Goal: Information Seeking & Learning: Learn about a topic

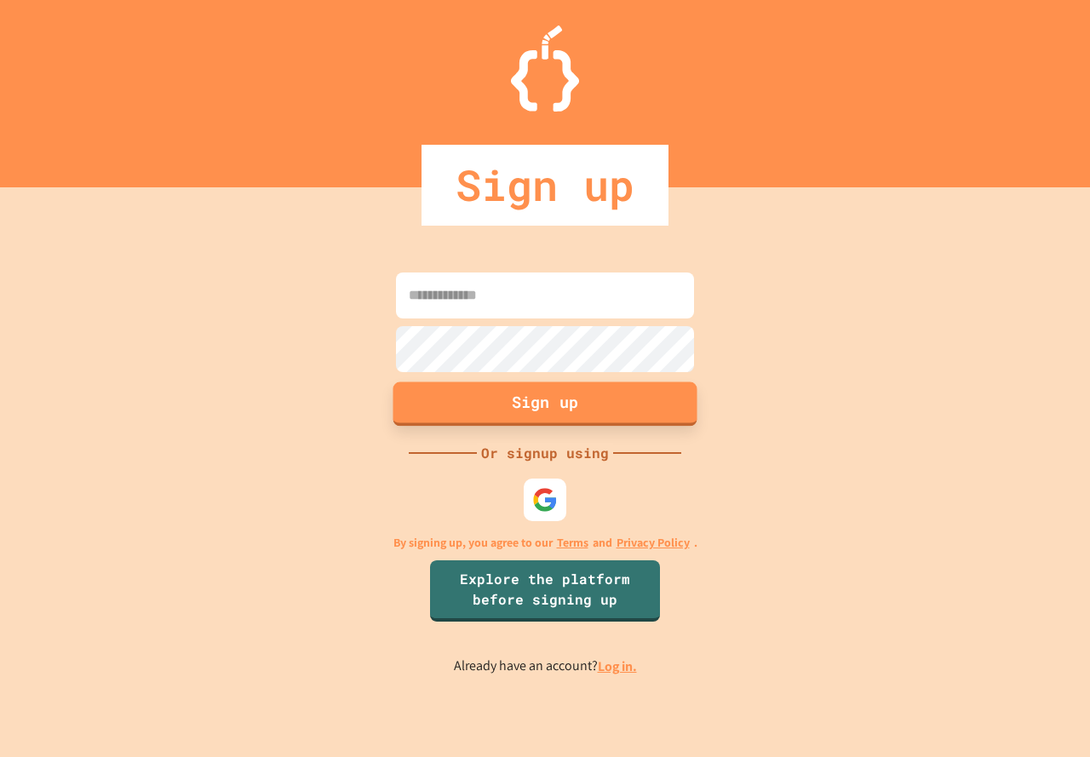
type input "**********"
click at [556, 405] on button "Sign up" at bounding box center [545, 404] width 304 height 44
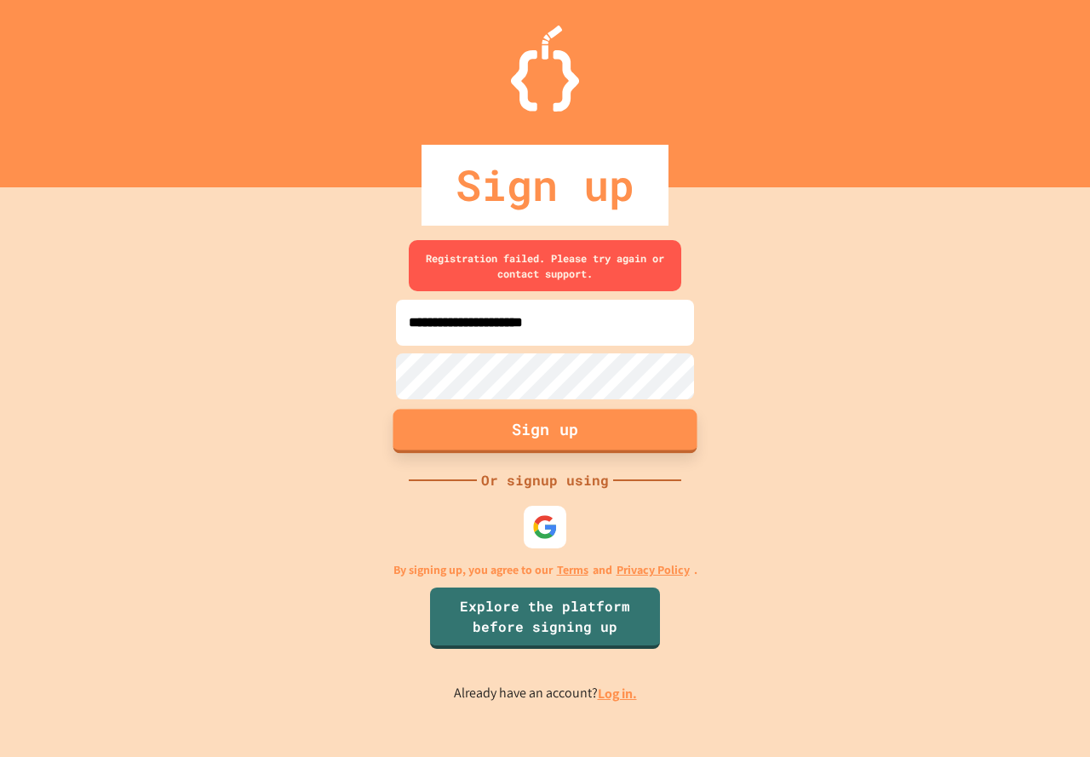
click at [553, 430] on button "Sign up" at bounding box center [545, 431] width 304 height 44
click at [532, 520] on img at bounding box center [544, 527] width 27 height 27
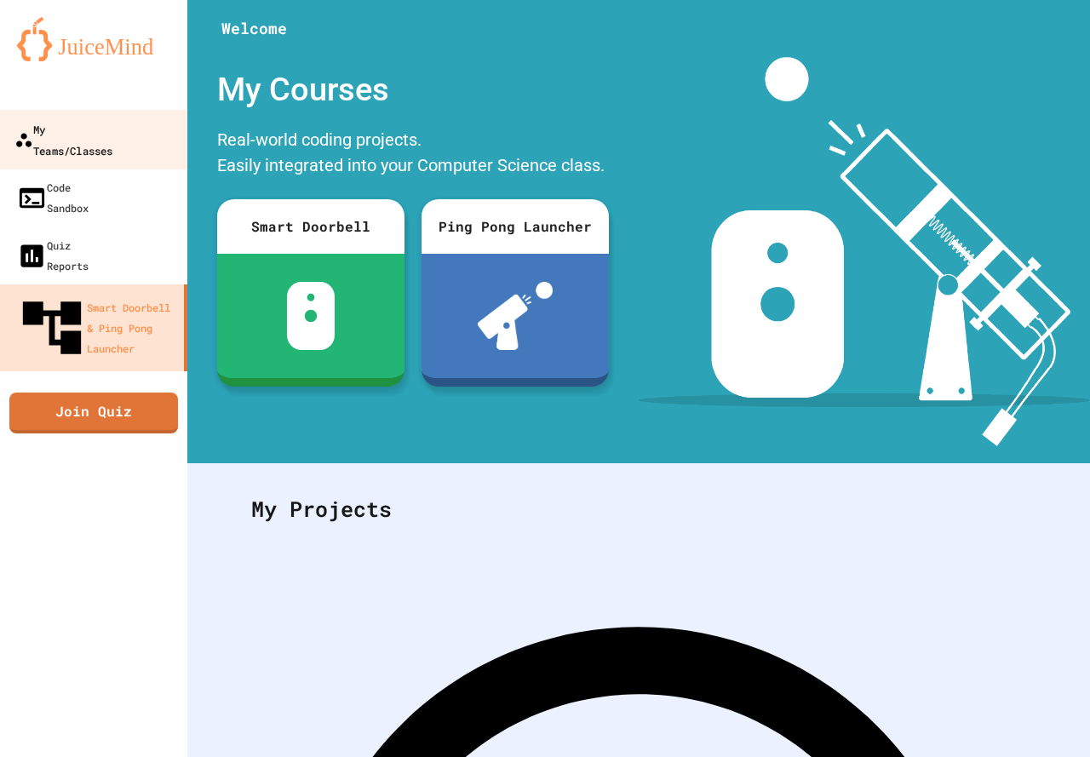
click at [84, 145] on link "My Teams/Classes" at bounding box center [93, 140] width 193 height 60
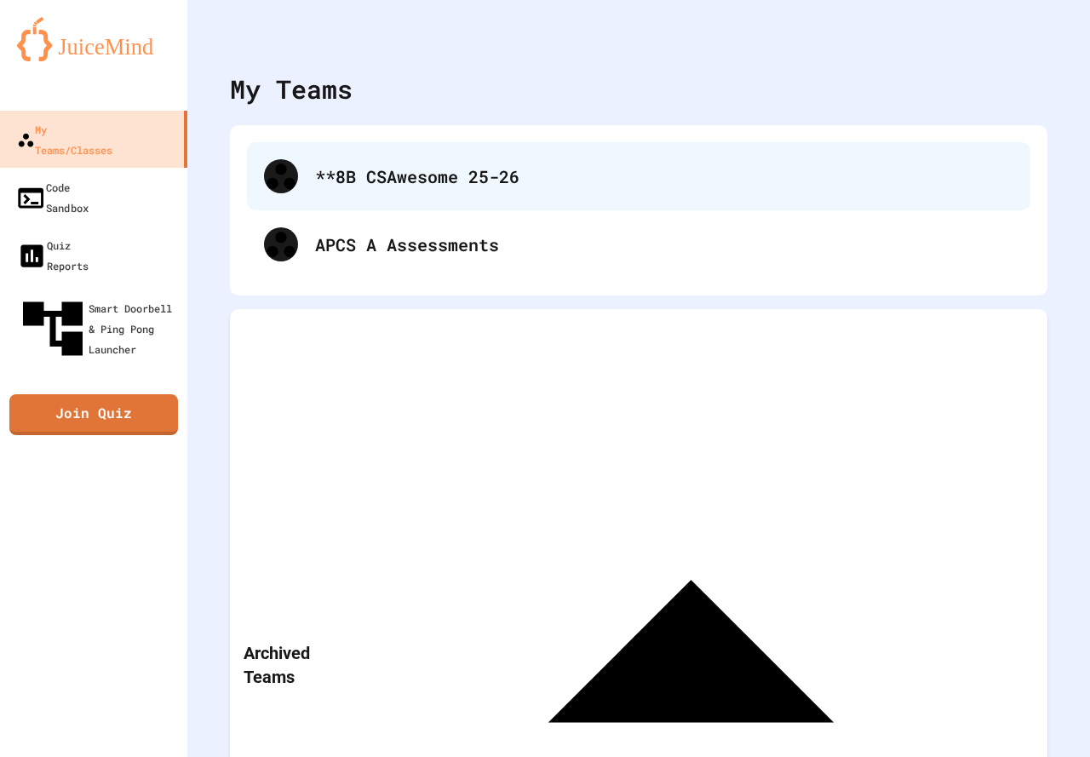
click at [330, 172] on div "**8B CSAwesome 25-26" at bounding box center [664, 177] width 698 height 26
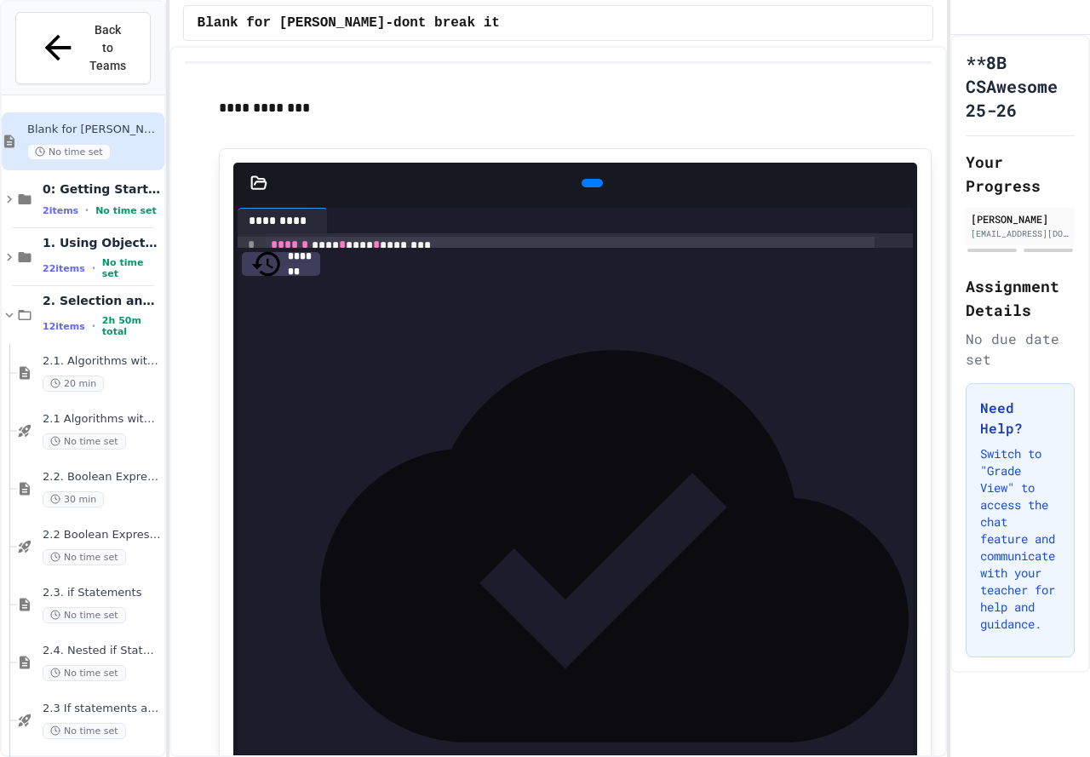
scroll to position [265, 0]
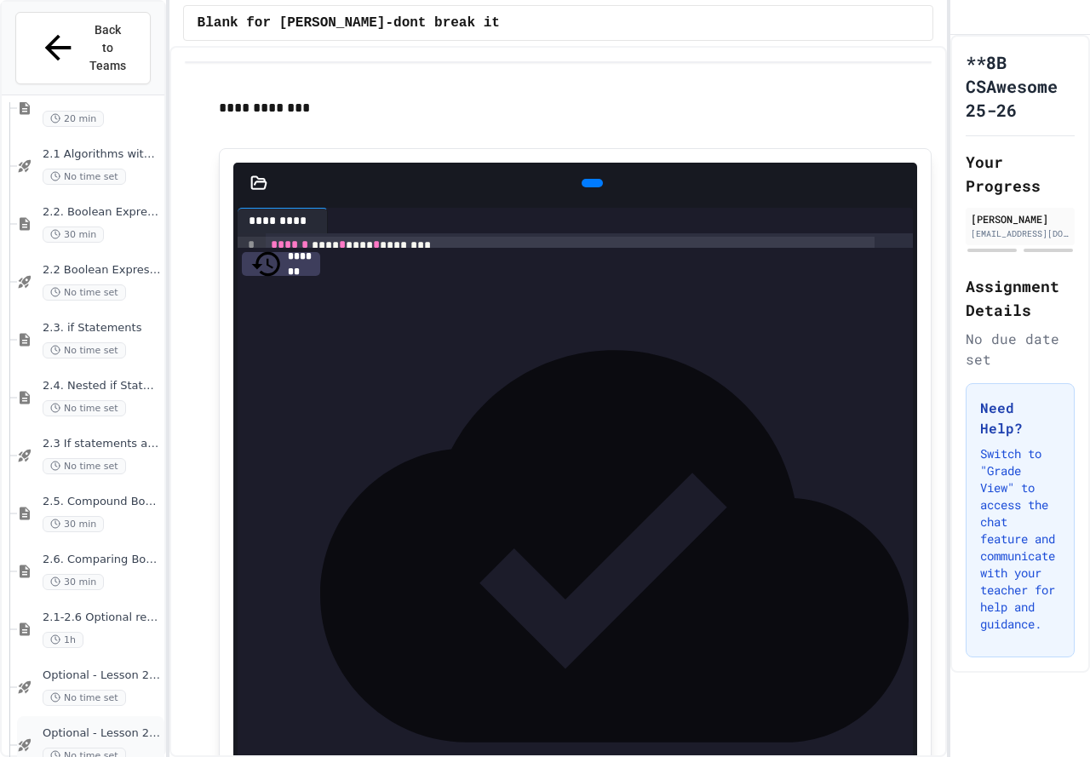
click at [129, 716] on div "Optional - Lesson 2.6 Quiz No time set" at bounding box center [90, 745] width 147 height 58
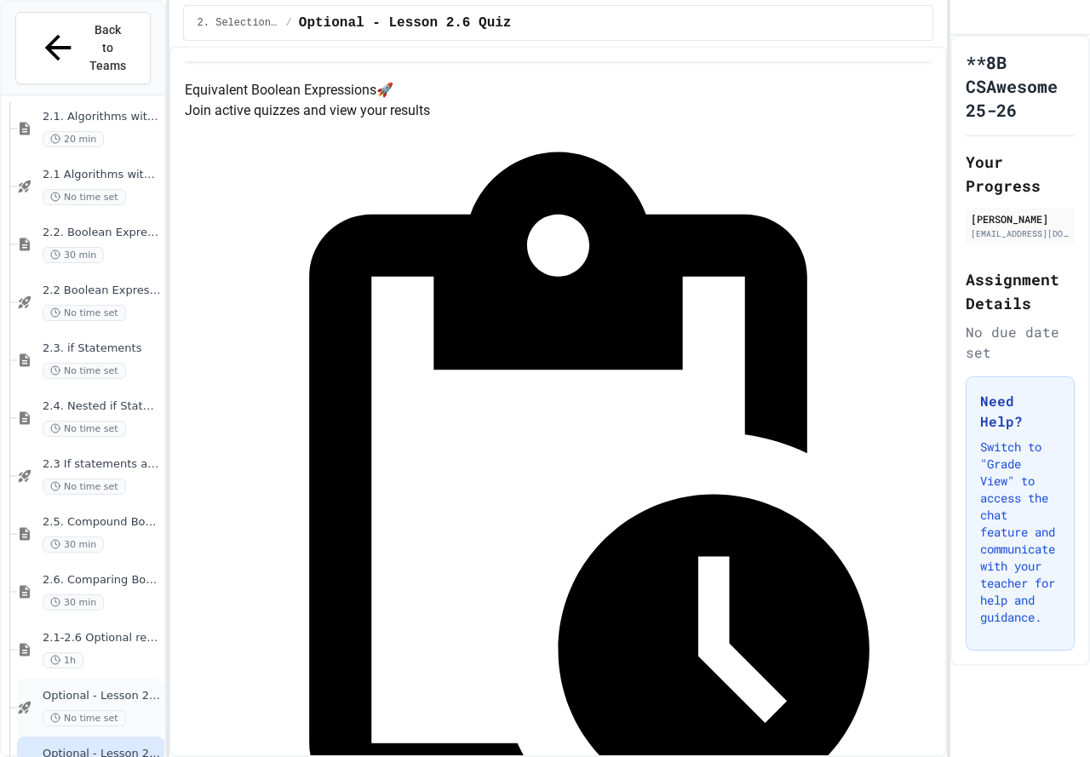
click at [123, 689] on span "Optional - Lesson 2.5 Quiz" at bounding box center [102, 696] width 118 height 14
click at [96, 621] on div "2.1-2.6 Optional review slides 1h" at bounding box center [90, 650] width 147 height 58
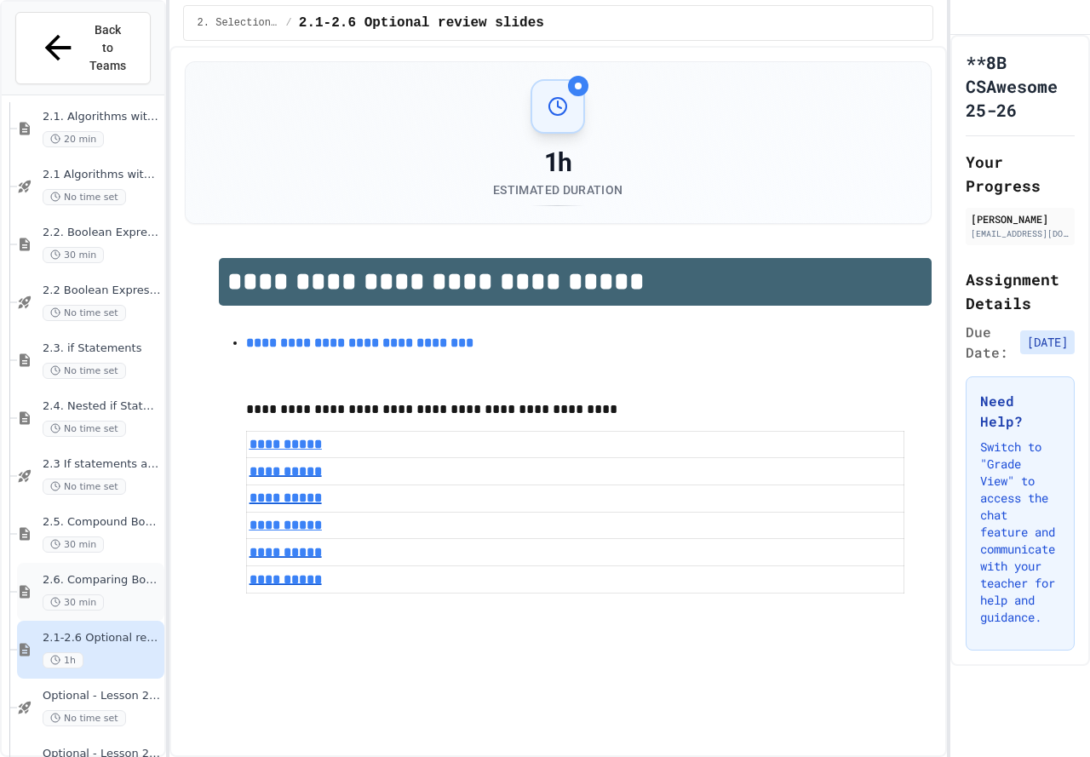
click at [103, 573] on span "2.6. Comparing Boolean Expressions ([PERSON_NAME] Laws)" at bounding box center [102, 580] width 118 height 14
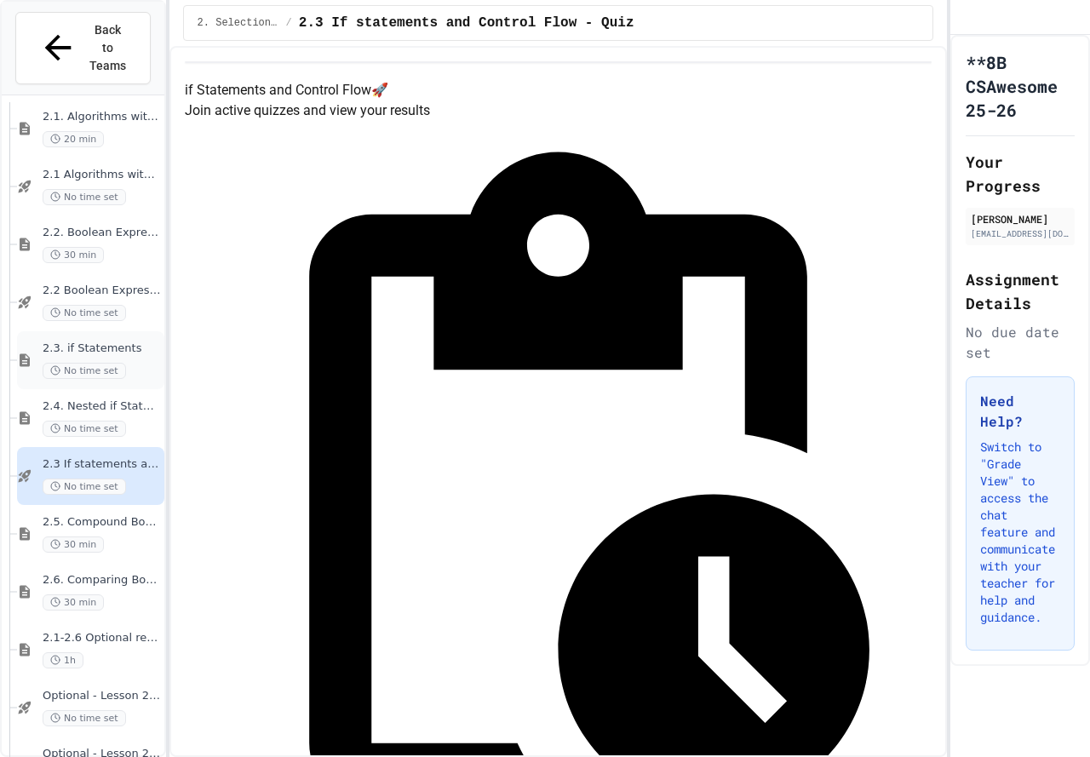
click at [109, 342] on div "2.3. if Statements No time set" at bounding box center [102, 360] width 118 height 37
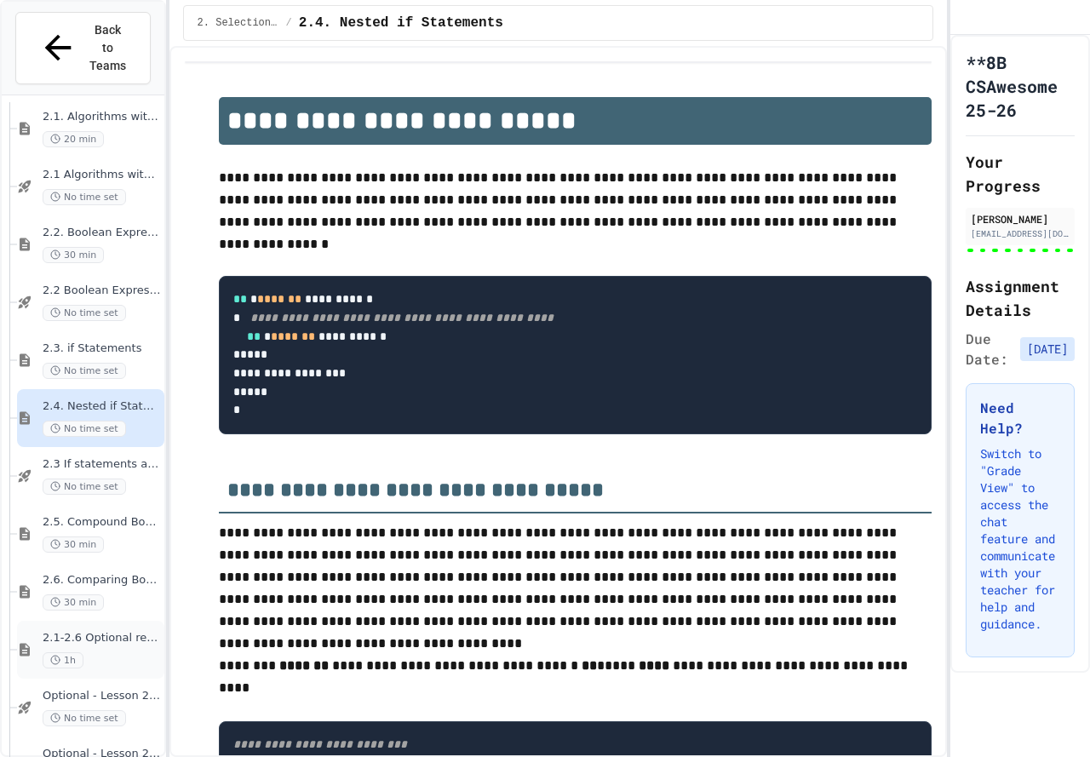
click at [109, 631] on div "2.1-2.6 Optional review slides 1h" at bounding box center [102, 649] width 118 height 37
